Goal: Information Seeking & Learning: Learn about a topic

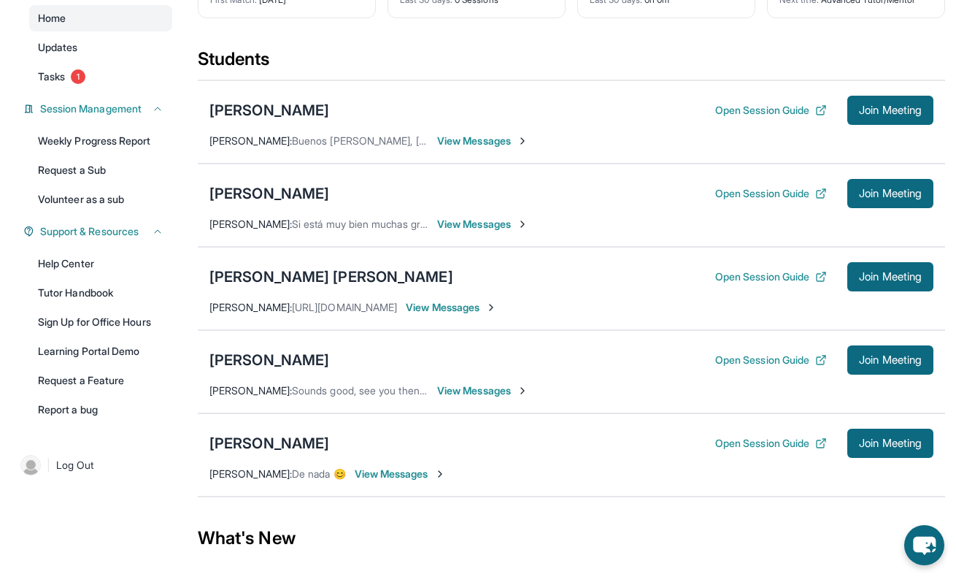
scroll to position [148, 0]
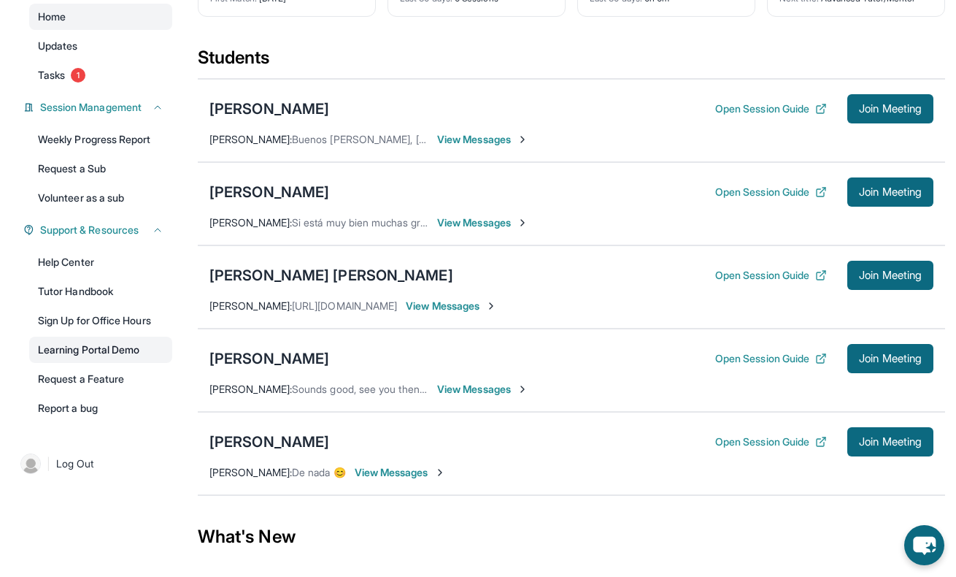
click at [85, 349] on link "Learning Portal Demo" at bounding box center [100, 350] width 143 height 26
click at [91, 286] on link "Tutor Handbook" at bounding box center [100, 291] width 143 height 26
click at [267, 113] on div "[PERSON_NAME]" at bounding box center [270, 109] width 120 height 20
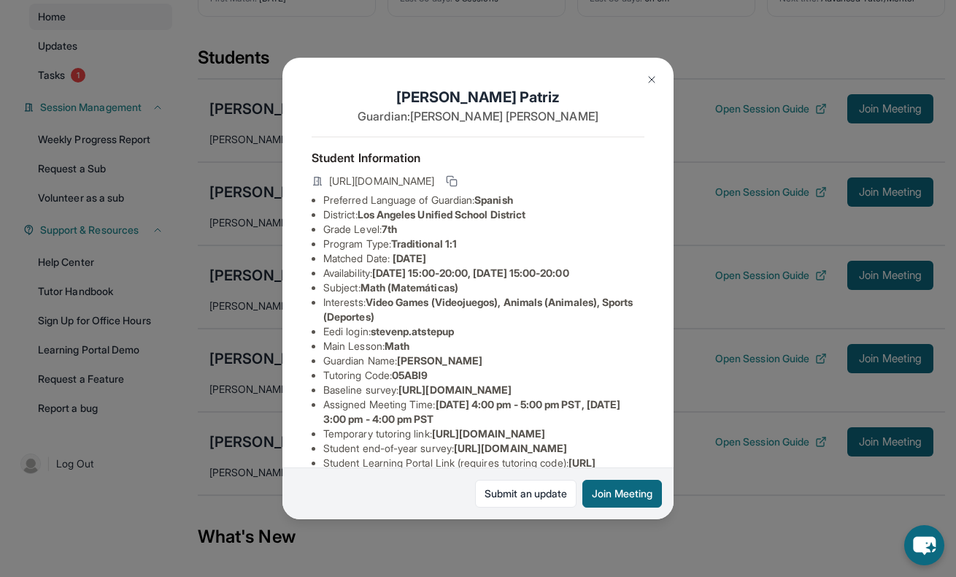
drag, startPoint x: 572, startPoint y: 179, endPoint x: 606, endPoint y: 179, distance: 34.3
click at [434, 179] on span "[URL][DOMAIN_NAME]" at bounding box center [381, 181] width 105 height 15
click at [564, 222] on li "Grade Level: 7th" at bounding box center [483, 229] width 321 height 15
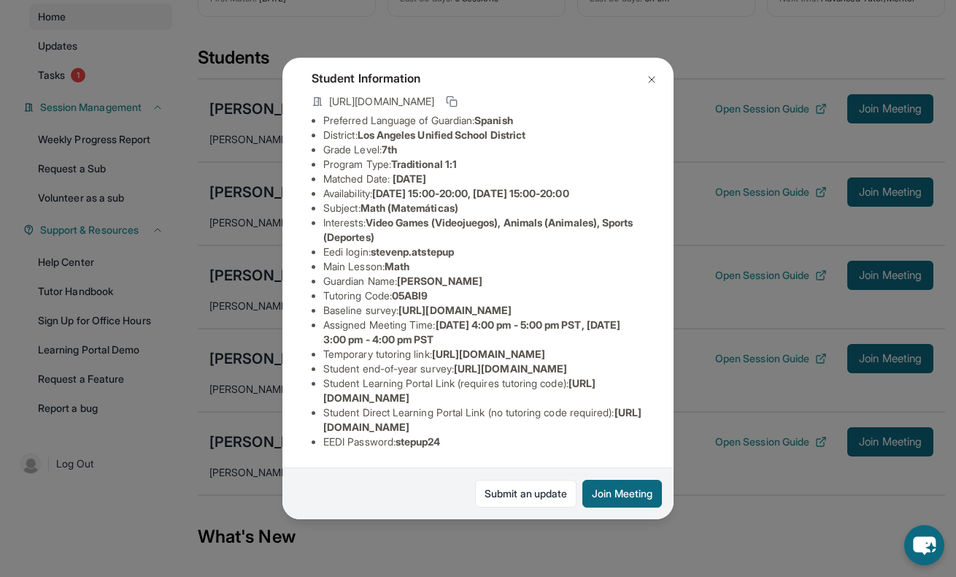
scroll to position [0, 0]
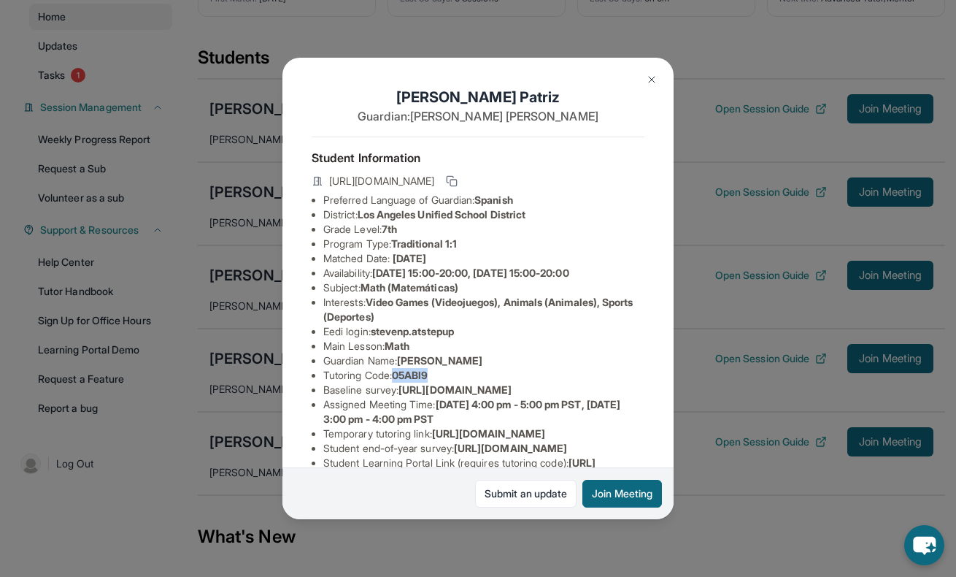
drag, startPoint x: 398, startPoint y: 374, endPoint x: 439, endPoint y: 375, distance: 40.9
click at [439, 375] on li "Tutoring Code : 05ABI9" at bounding box center [483, 375] width 321 height 15
click at [644, 83] on button at bounding box center [651, 79] width 29 height 29
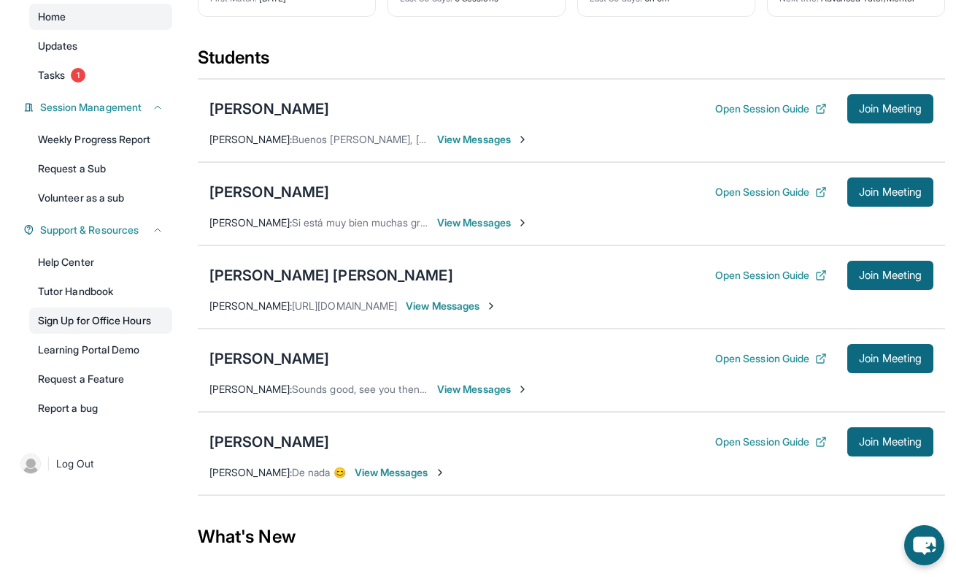
click at [93, 308] on link "Sign Up for Office Hours" at bounding box center [100, 320] width 143 height 26
click at [94, 345] on link "Learning Portal Demo" at bounding box center [100, 350] width 143 height 26
click at [251, 443] on div "[PERSON_NAME]" at bounding box center [270, 442] width 120 height 20
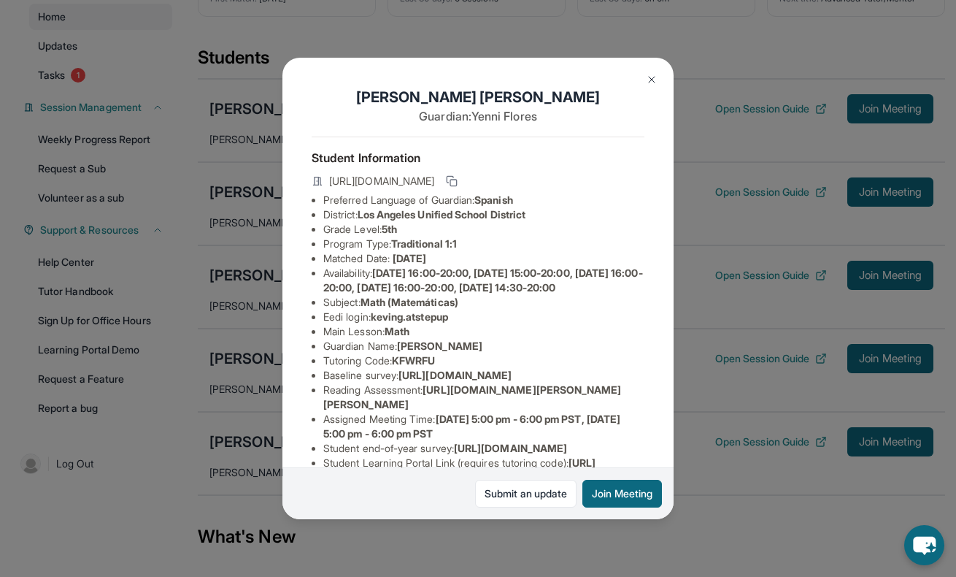
click at [653, 74] on img at bounding box center [652, 80] width 12 height 12
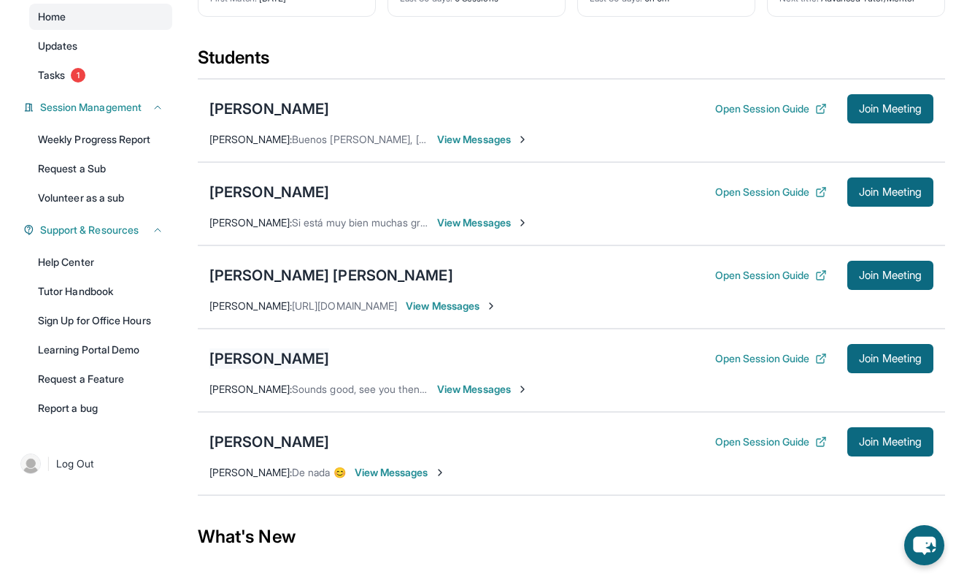
click at [231, 364] on div "[PERSON_NAME]" at bounding box center [270, 358] width 120 height 20
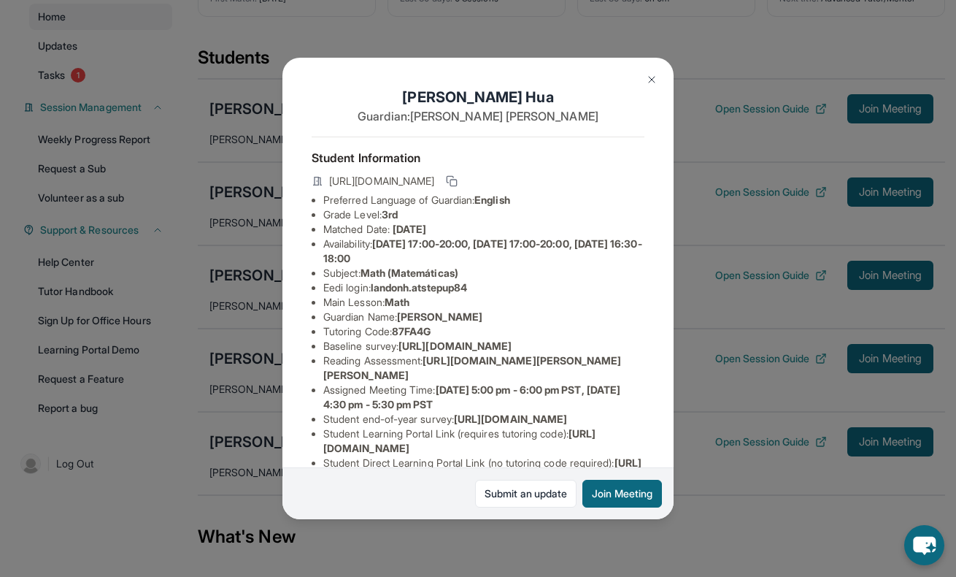
click at [651, 73] on button at bounding box center [651, 79] width 29 height 29
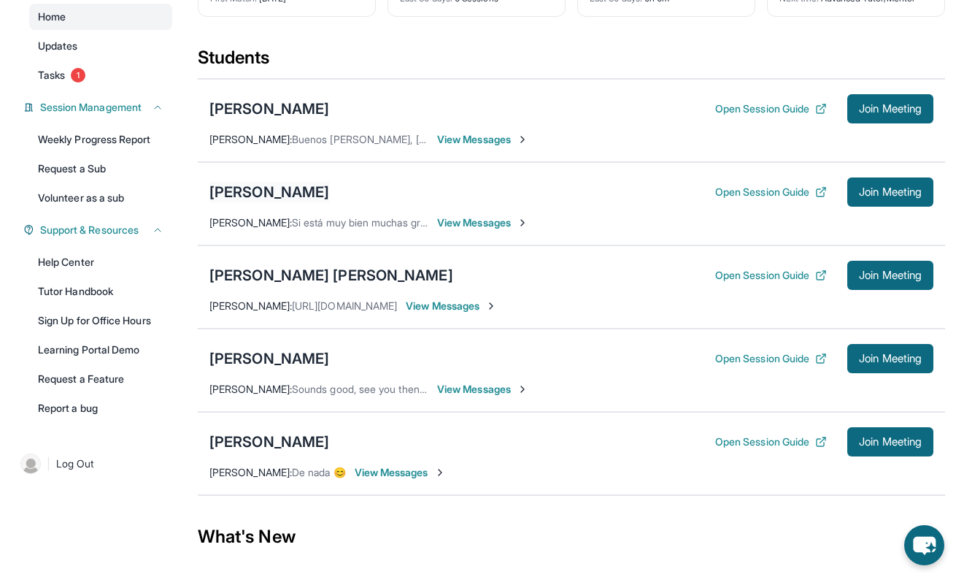
click at [261, 194] on div "[PERSON_NAME]" at bounding box center [270, 192] width 120 height 20
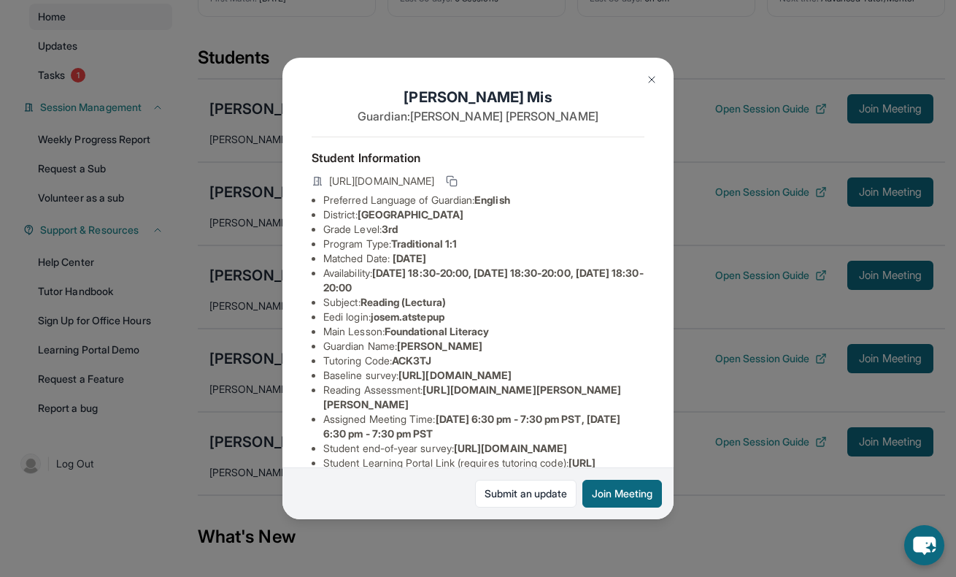
click at [651, 73] on button at bounding box center [651, 79] width 29 height 29
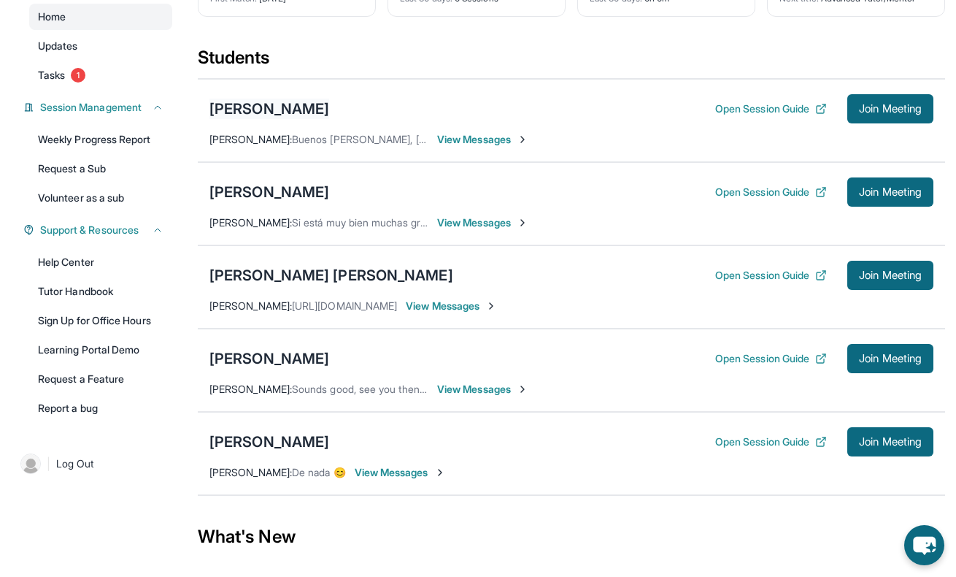
click at [270, 110] on div "[PERSON_NAME]" at bounding box center [270, 109] width 120 height 20
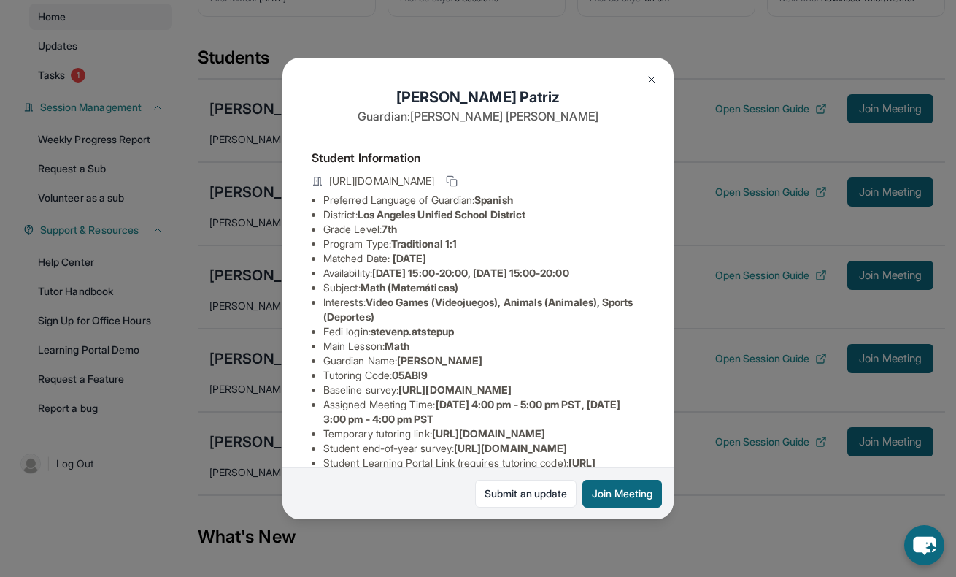
click at [658, 81] on button at bounding box center [651, 79] width 29 height 29
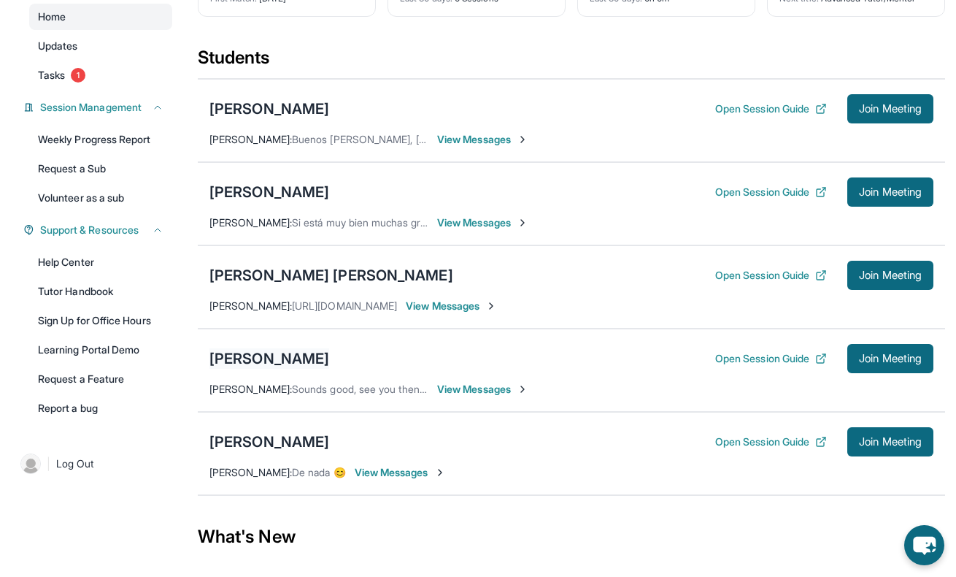
click at [255, 361] on div "[PERSON_NAME]" at bounding box center [270, 358] width 120 height 20
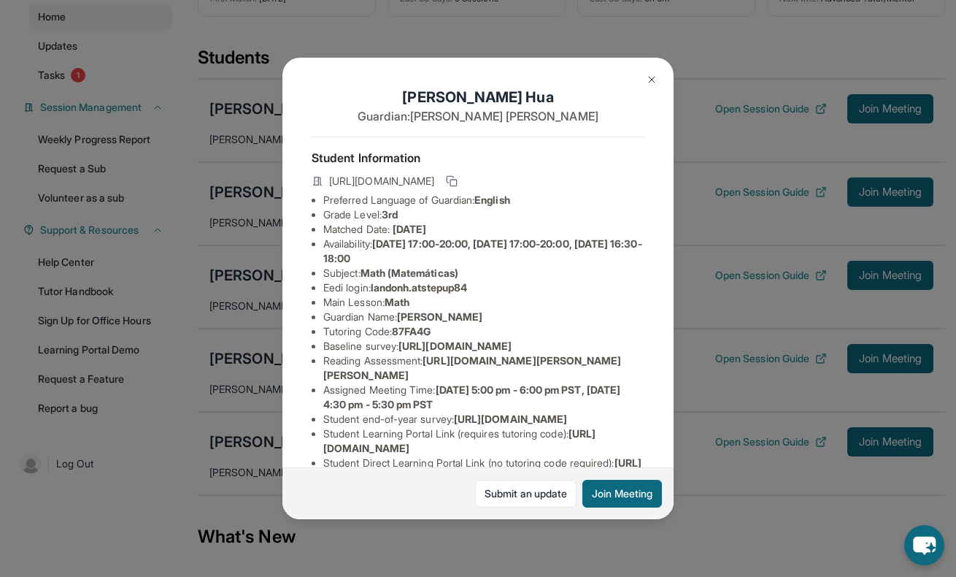
click at [650, 72] on button at bounding box center [651, 79] width 29 height 29
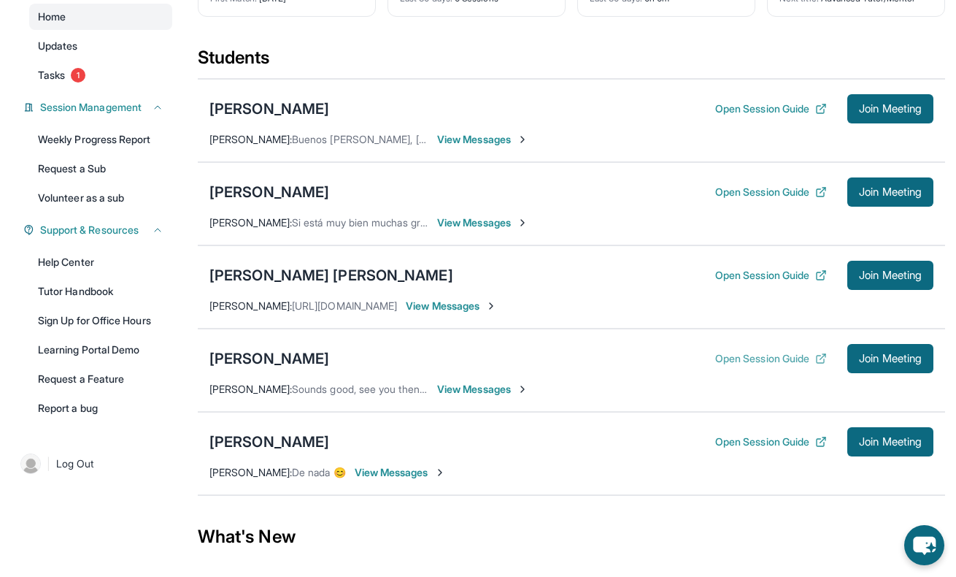
click at [766, 361] on button "Open Session Guide" at bounding box center [772, 358] width 112 height 15
